Goal: Find specific page/section: Find specific page/section

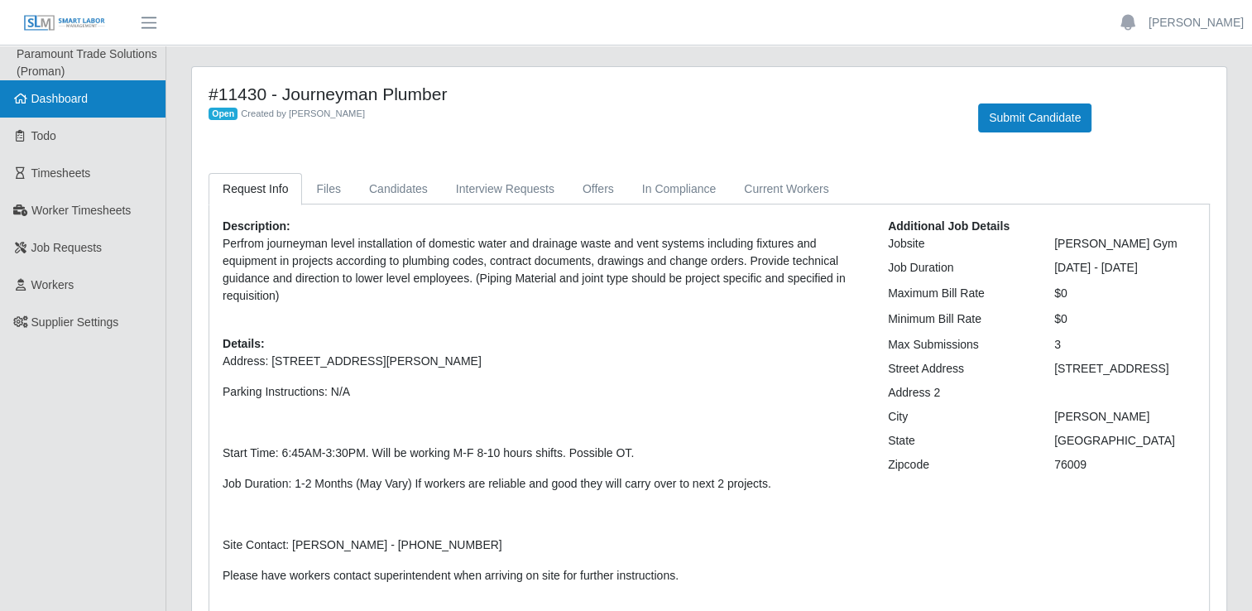
click at [82, 86] on link "Dashboard" at bounding box center [82, 98] width 165 height 37
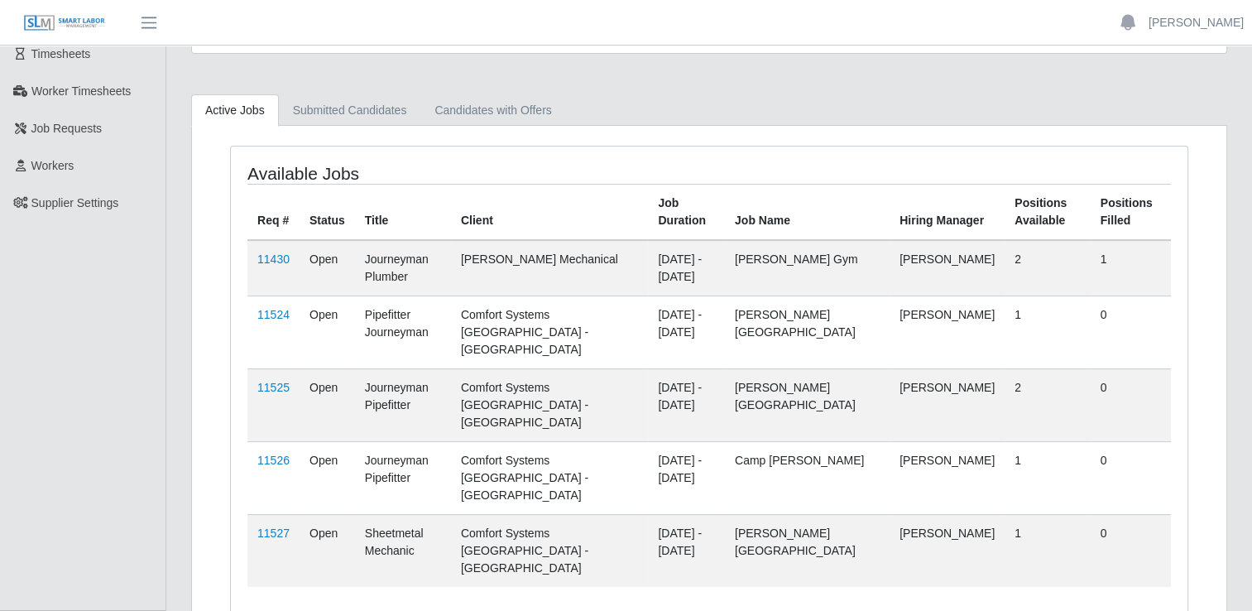
scroll to position [127, 0]
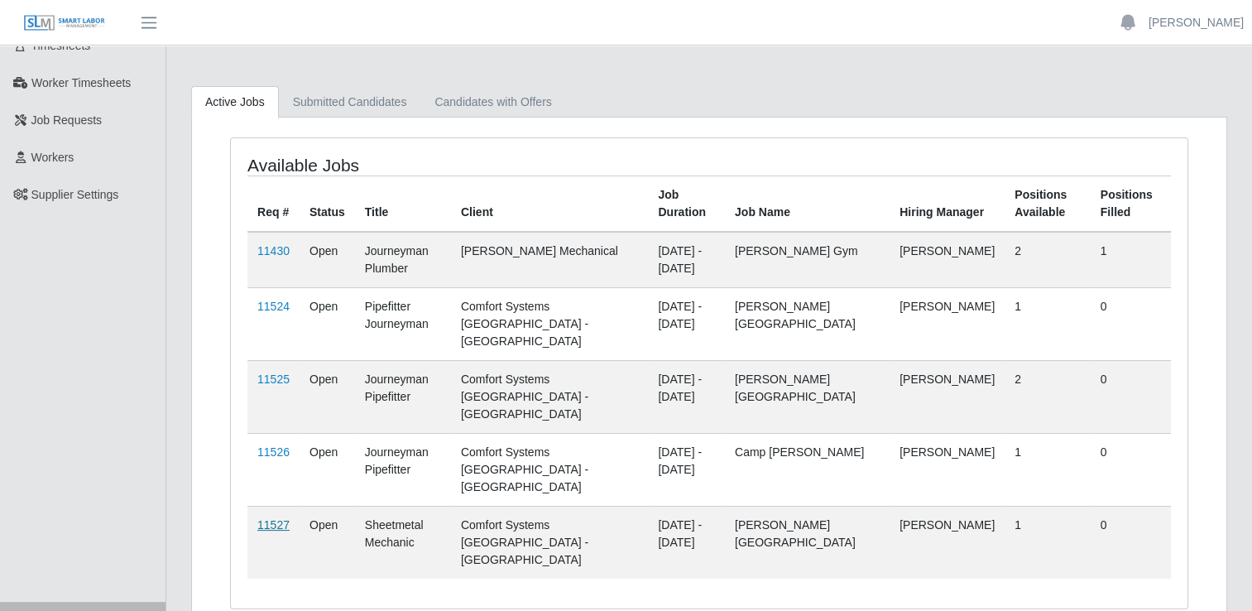
click at [275, 518] on link "11527" at bounding box center [273, 524] width 32 height 13
